Goal: Transaction & Acquisition: Book appointment/travel/reservation

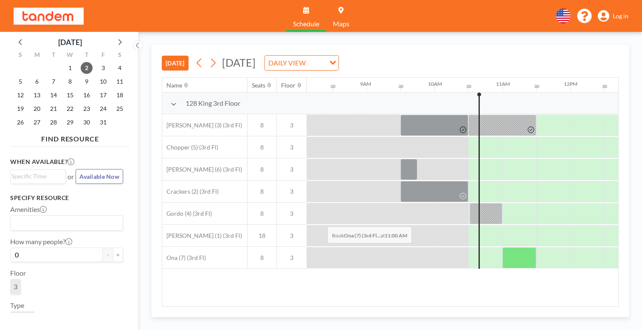
scroll to position [0, 552]
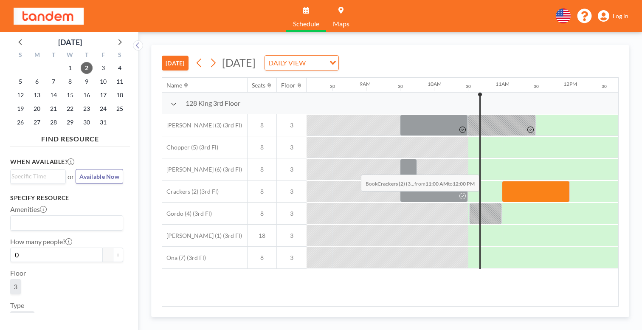
drag, startPoint x: 310, startPoint y: 154, endPoint x: 358, endPoint y: 154, distance: 47.9
click at [502, 181] on div at bounding box center [536, 191] width 68 height 21
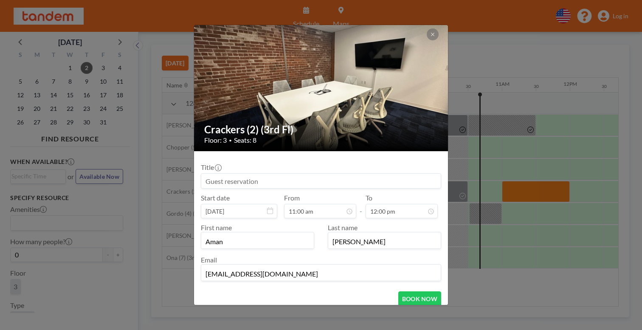
scroll to position [325, 0]
click at [400, 291] on button "BOOK NOW" at bounding box center [419, 298] width 43 height 15
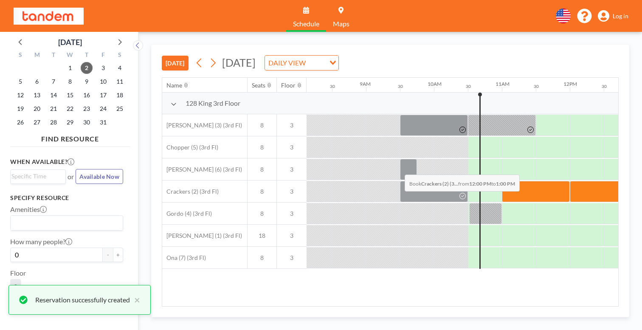
drag, startPoint x: 370, startPoint y: 164, endPoint x: 402, endPoint y: 154, distance: 33.3
click at [569, 181] on div at bounding box center [603, 191] width 68 height 21
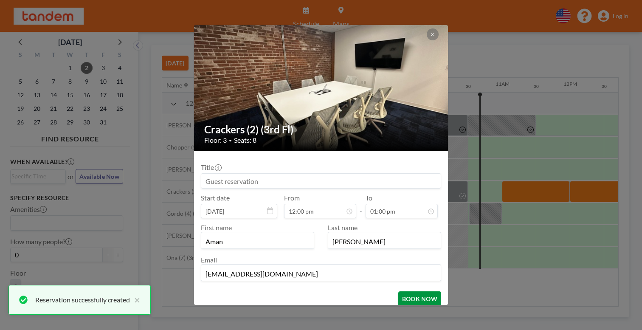
click at [404, 291] on button "BOOK NOW" at bounding box center [419, 298] width 43 height 15
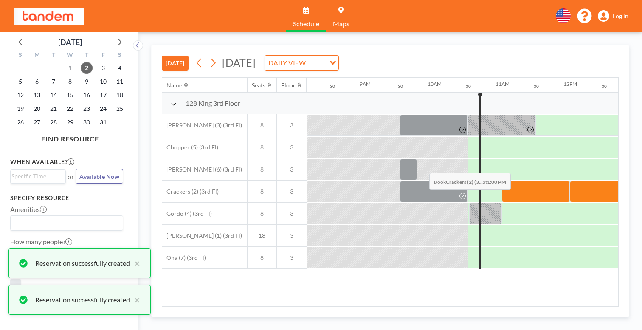
drag, startPoint x: 415, startPoint y: 156, endPoint x: 467, endPoint y: 153, distance: 51.8
click at [637, 181] on div at bounding box center [654, 191] width 34 height 21
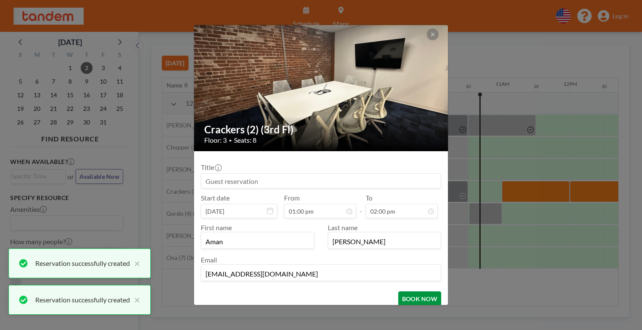
click at [402, 291] on button "BOOK NOW" at bounding box center [419, 298] width 43 height 15
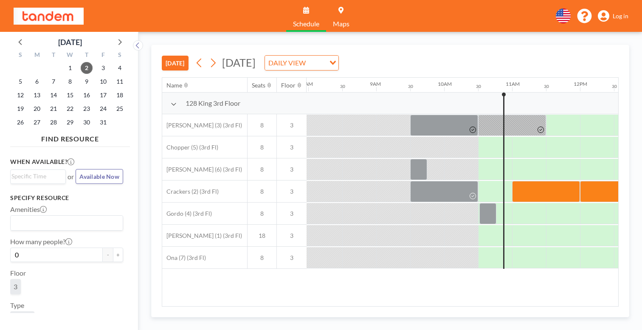
scroll to position [0, 552]
